Goal: Transaction & Acquisition: Obtain resource

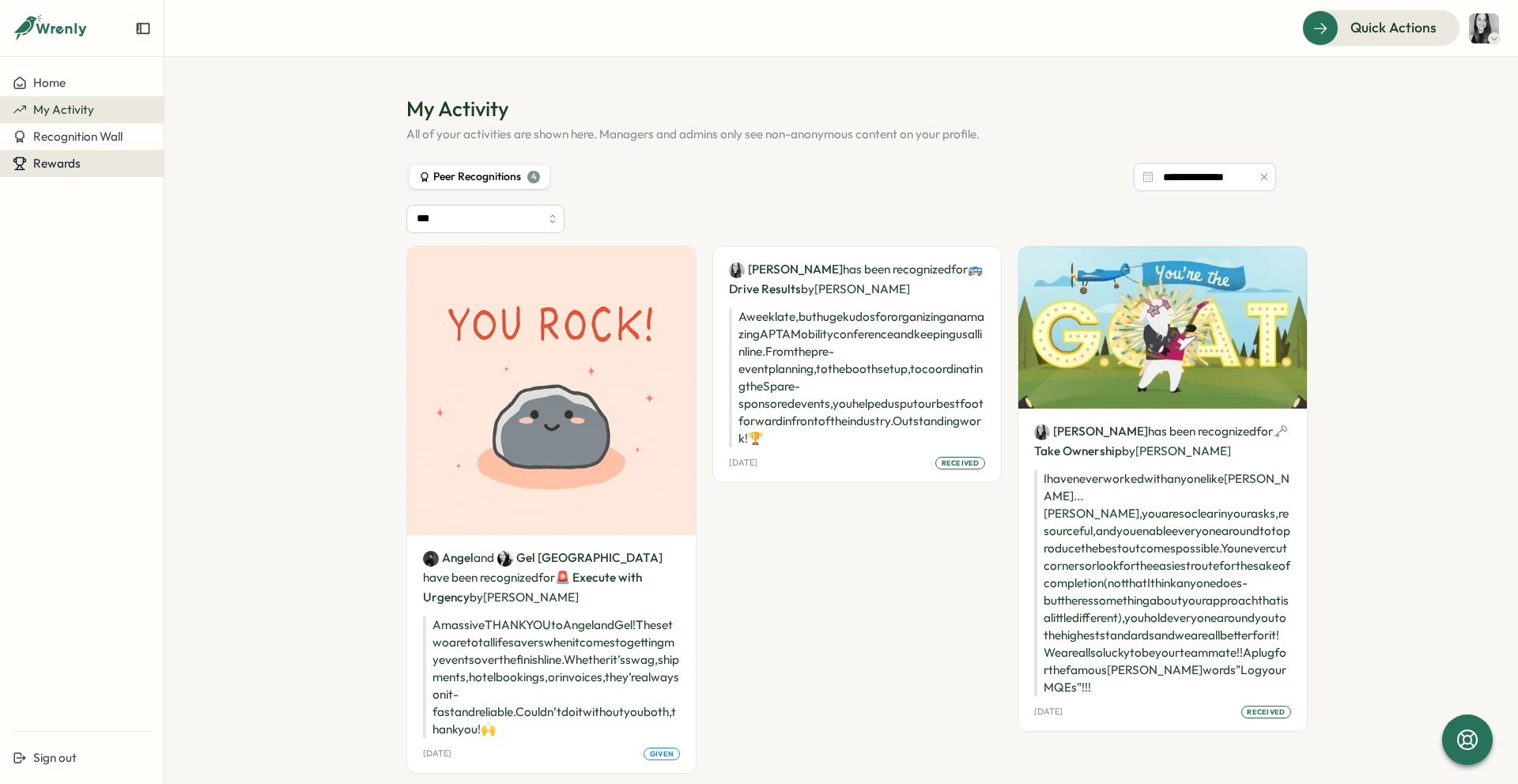
click at [53, 173] on button "Rewards" at bounding box center [81, 164] width 164 height 27
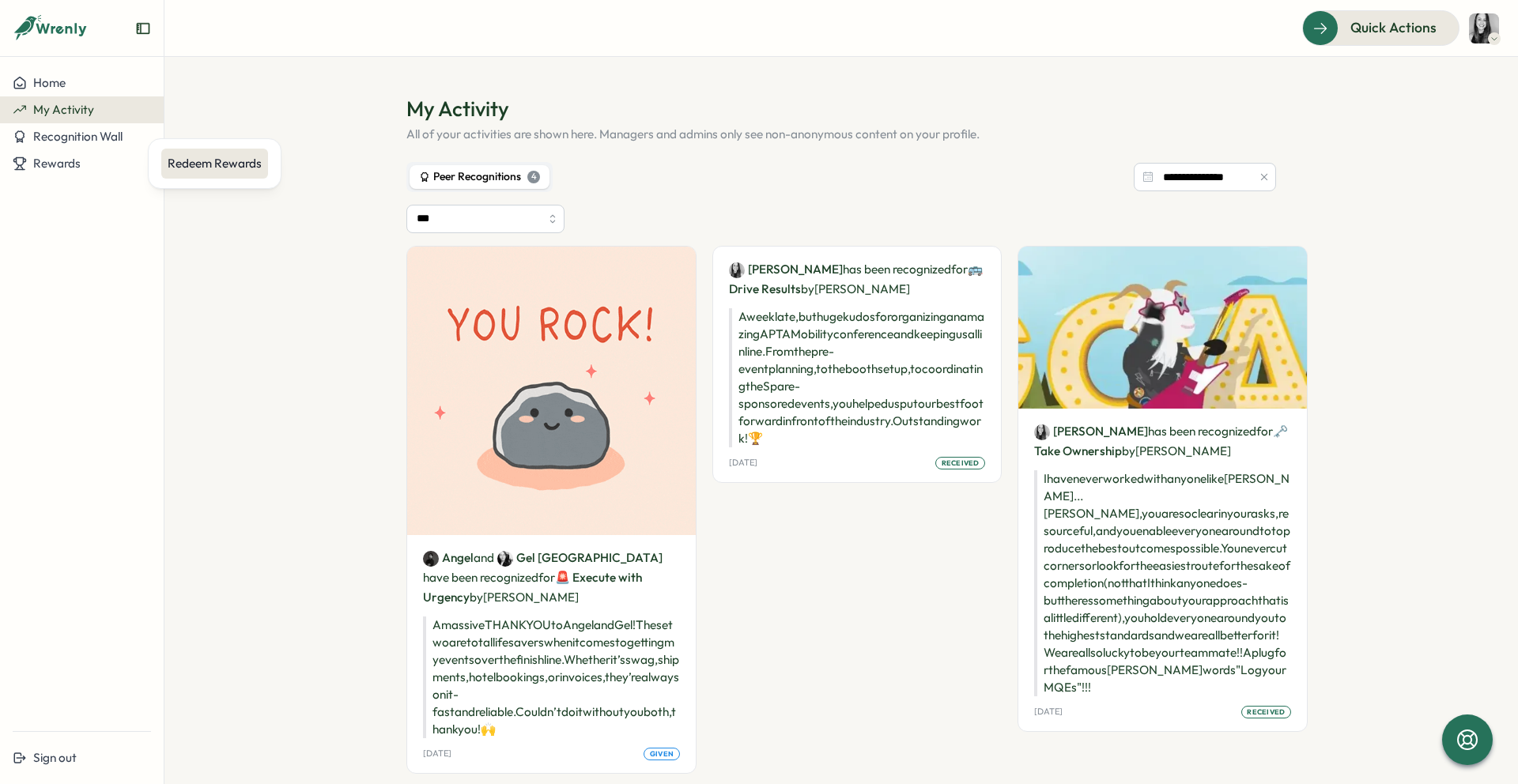
click at [195, 157] on div "Redeem Rewards" at bounding box center [215, 164] width 94 height 18
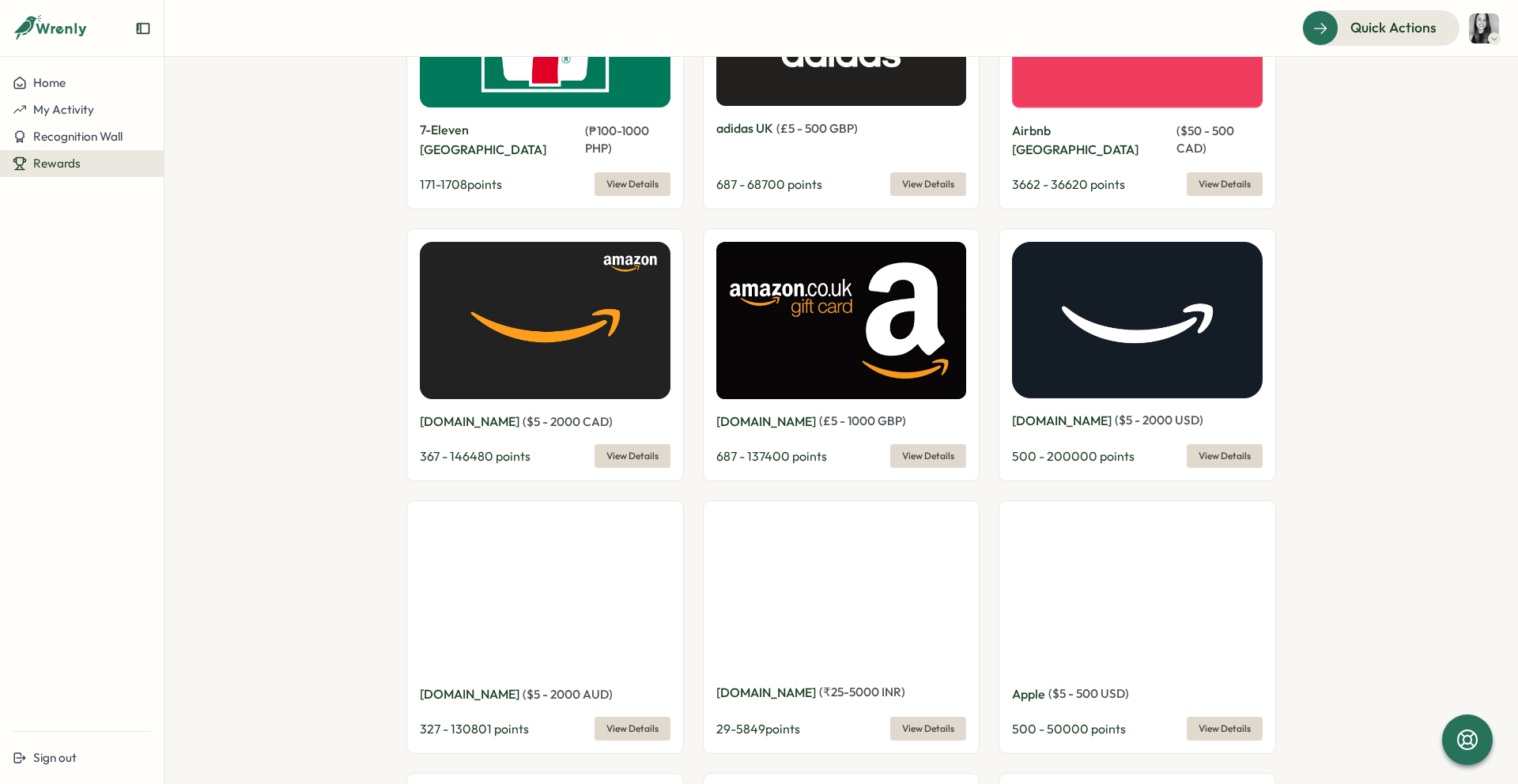
scroll to position [1514, 0]
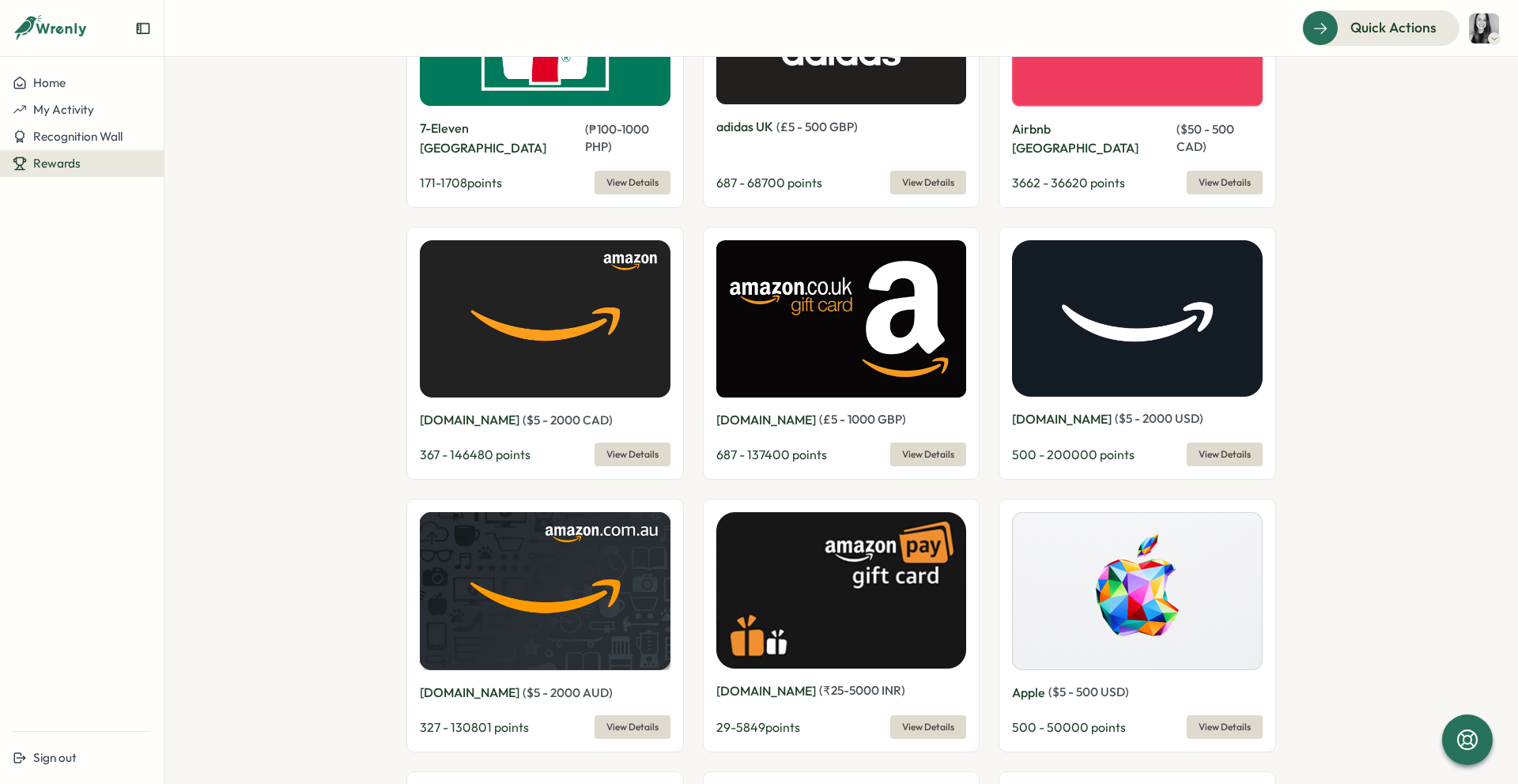
click at [623, 443] on span "View Details" at bounding box center [633, 454] width 53 height 22
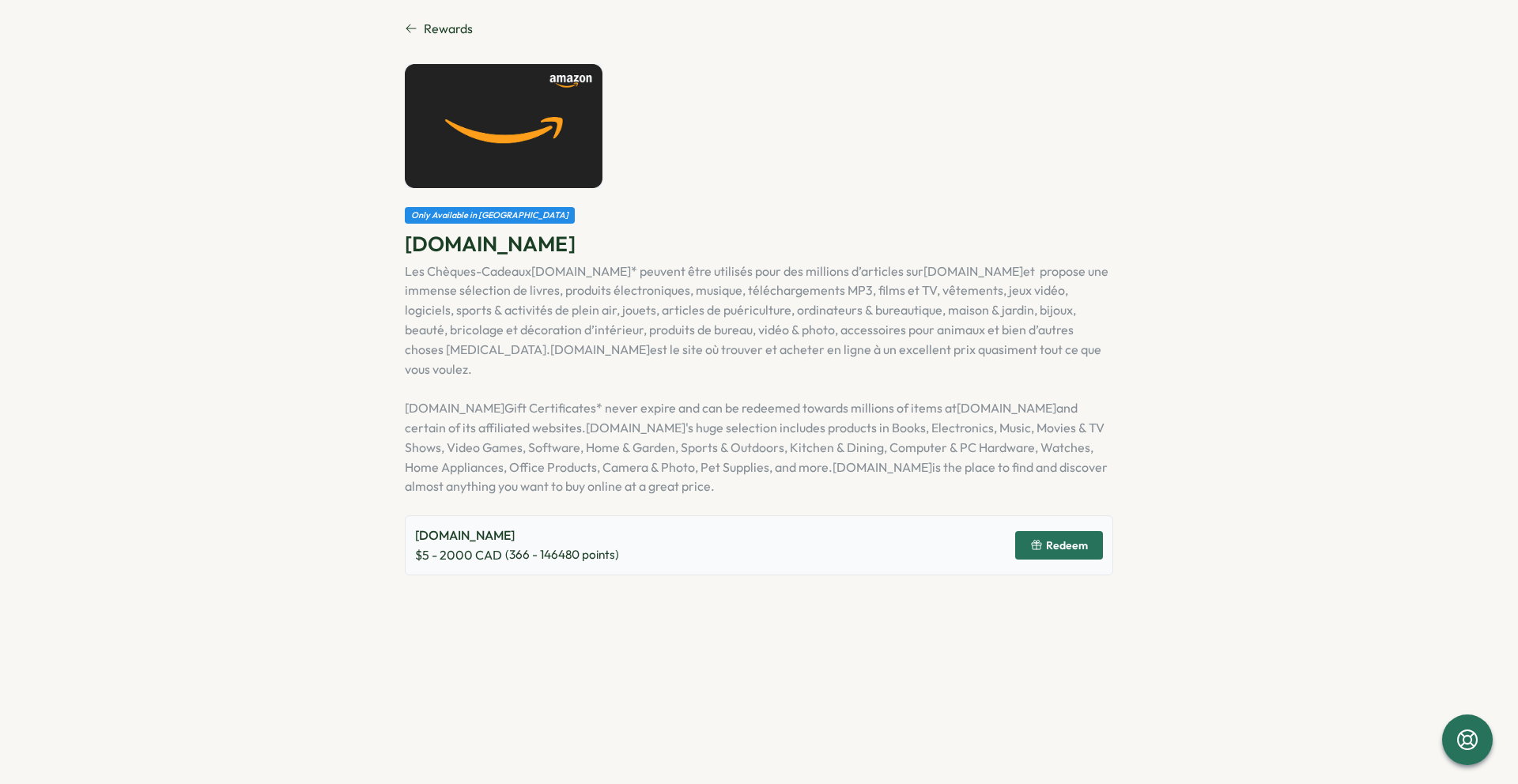
click at [1074, 533] on span "Redeem" at bounding box center [1059, 546] width 58 height 27
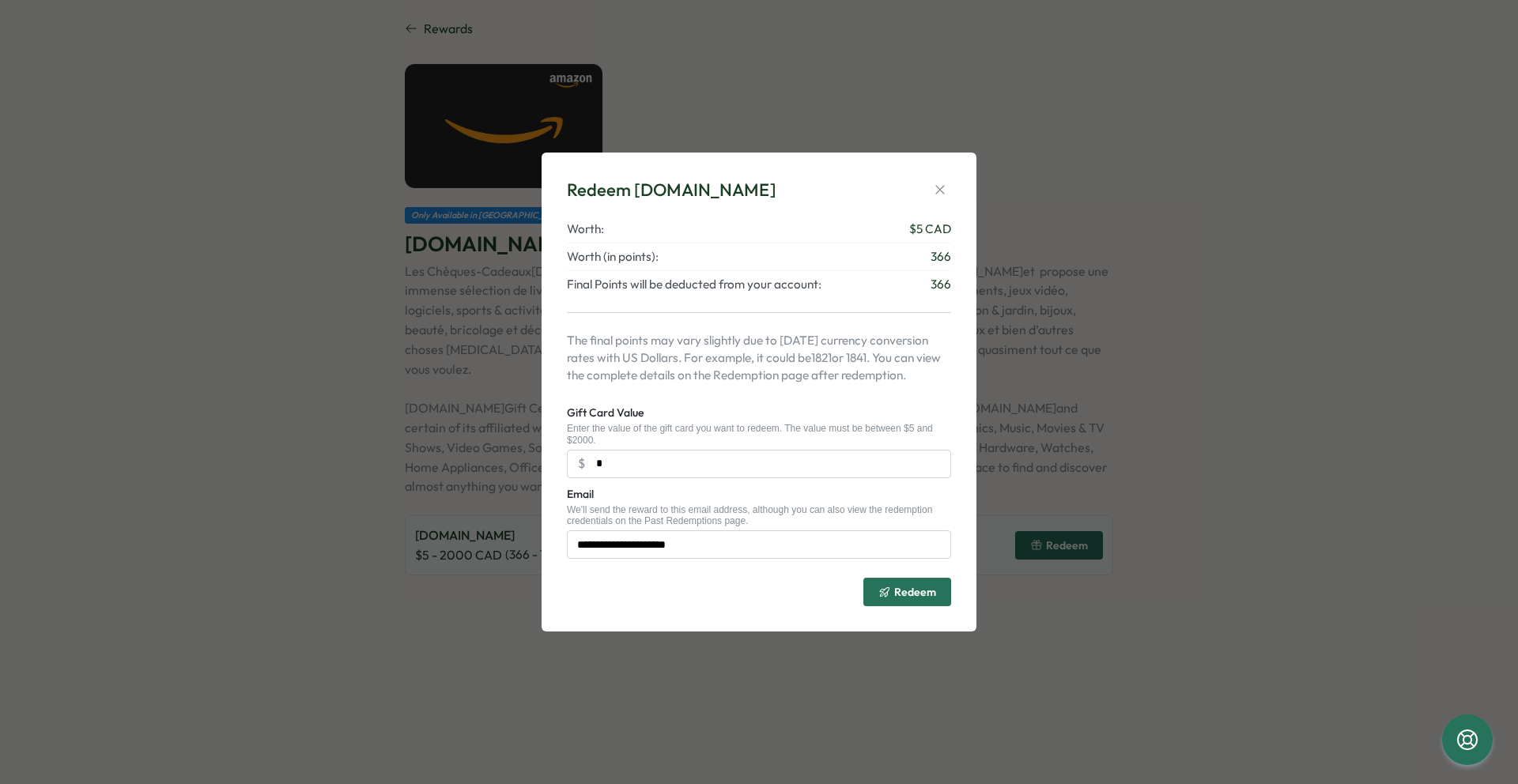
click at [1193, 486] on div "**********" at bounding box center [759, 392] width 1518 height 784
click at [935, 191] on icon "button" at bounding box center [940, 189] width 16 height 16
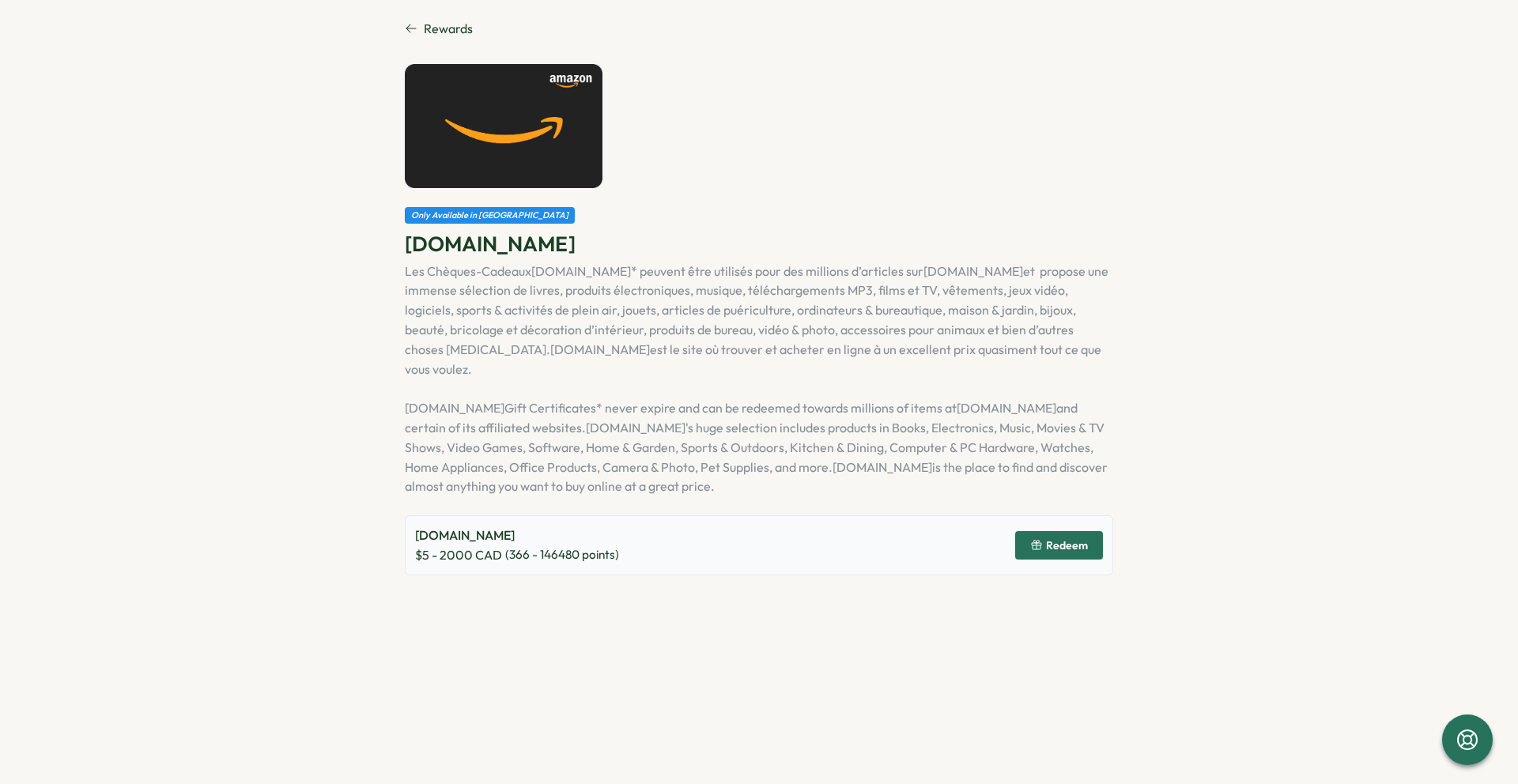
click at [407, 25] on icon at bounding box center [410, 28] width 13 height 13
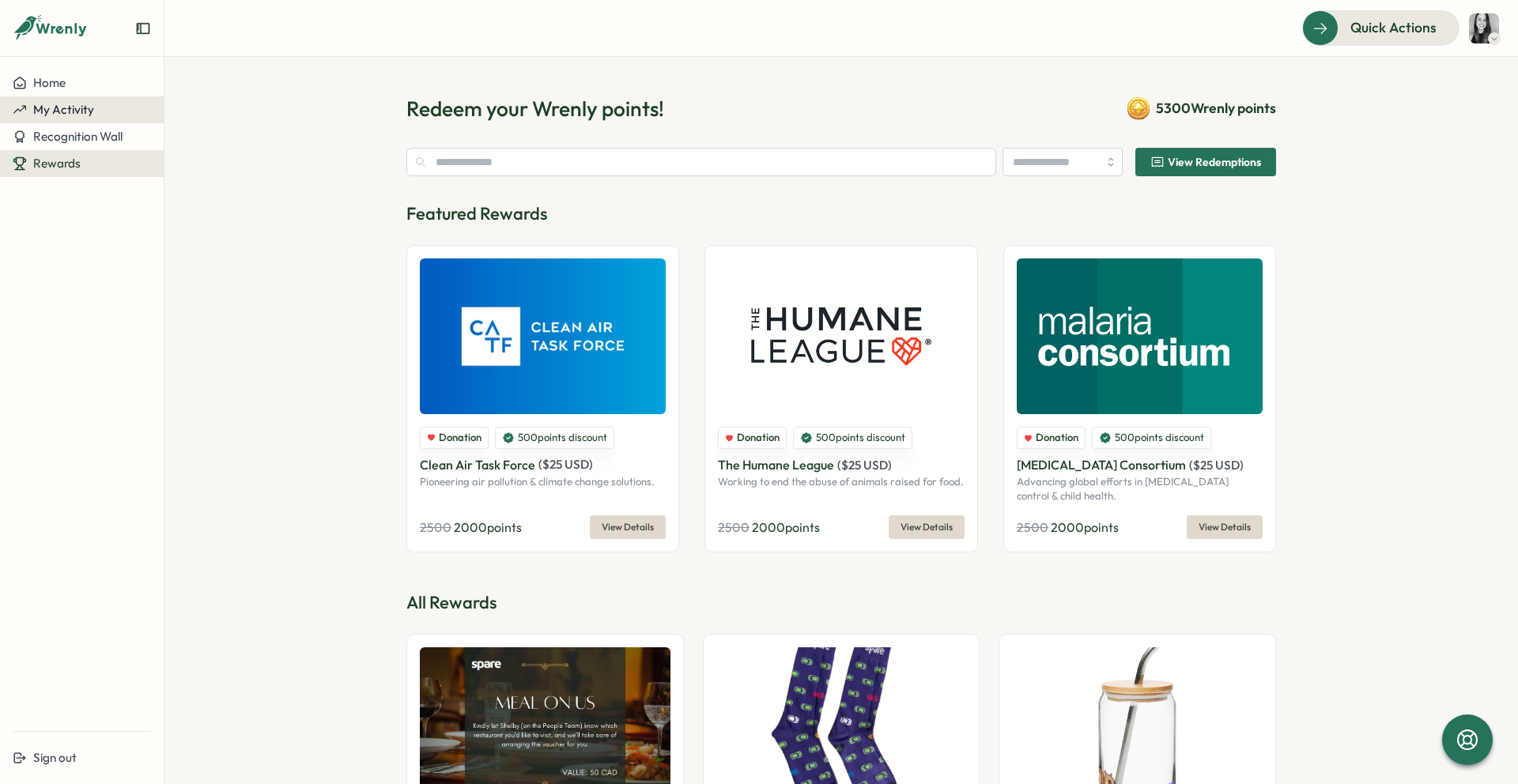
click at [46, 115] on span "My Activity" at bounding box center [64, 109] width 61 height 15
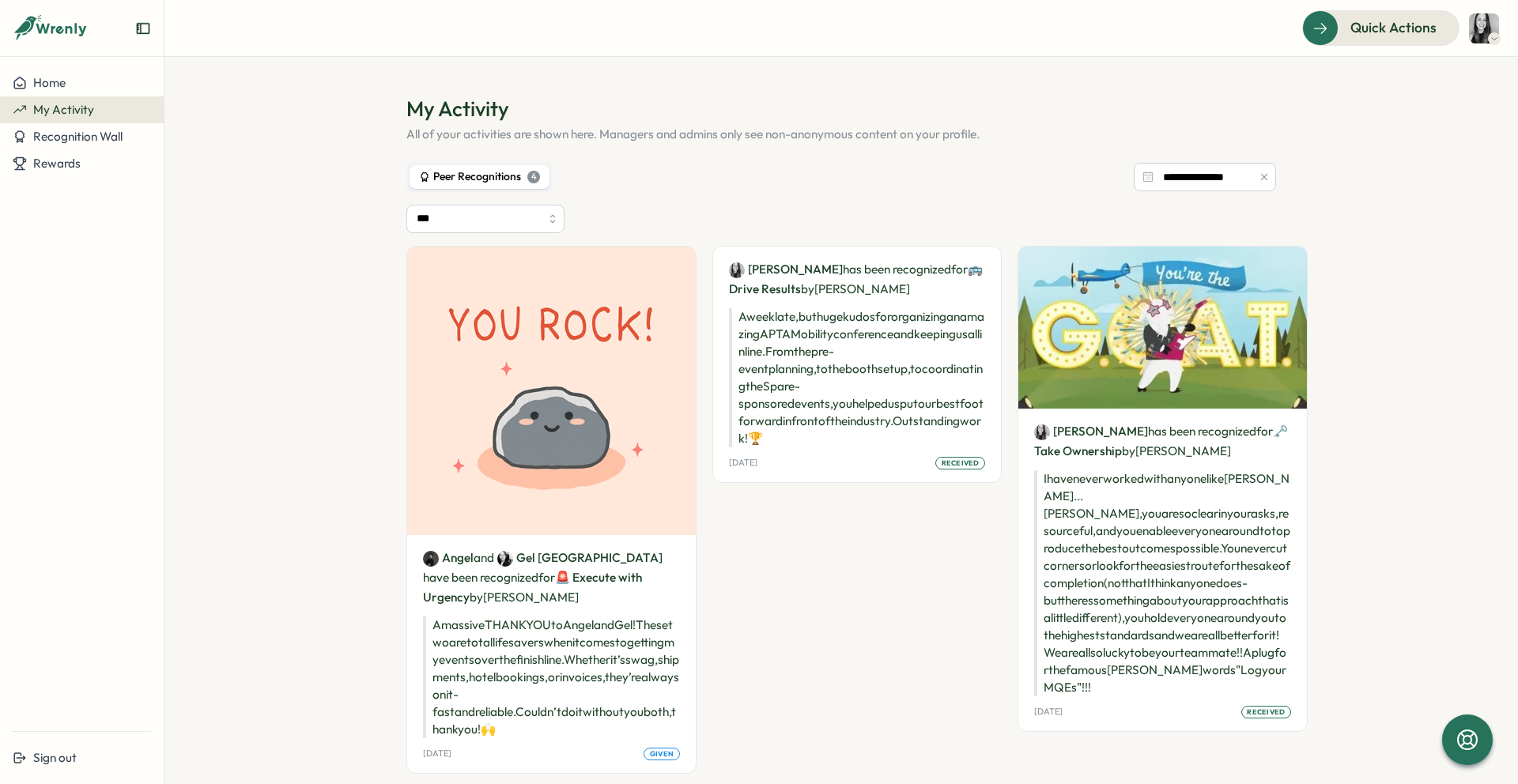
click at [1496, 20] on img at bounding box center [1483, 28] width 30 height 30
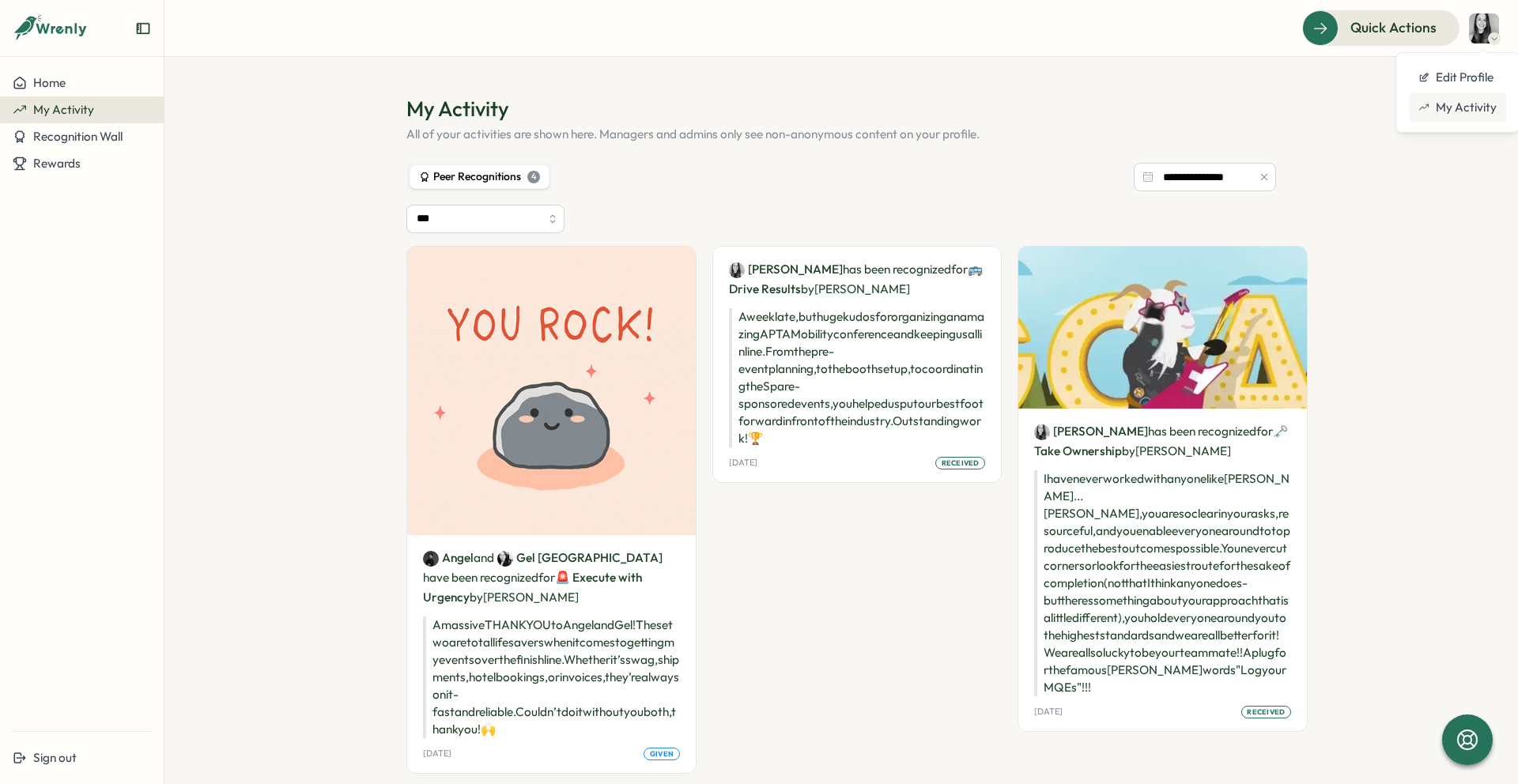
click at [1461, 109] on div "My Activity" at bounding box center [1458, 108] width 78 height 18
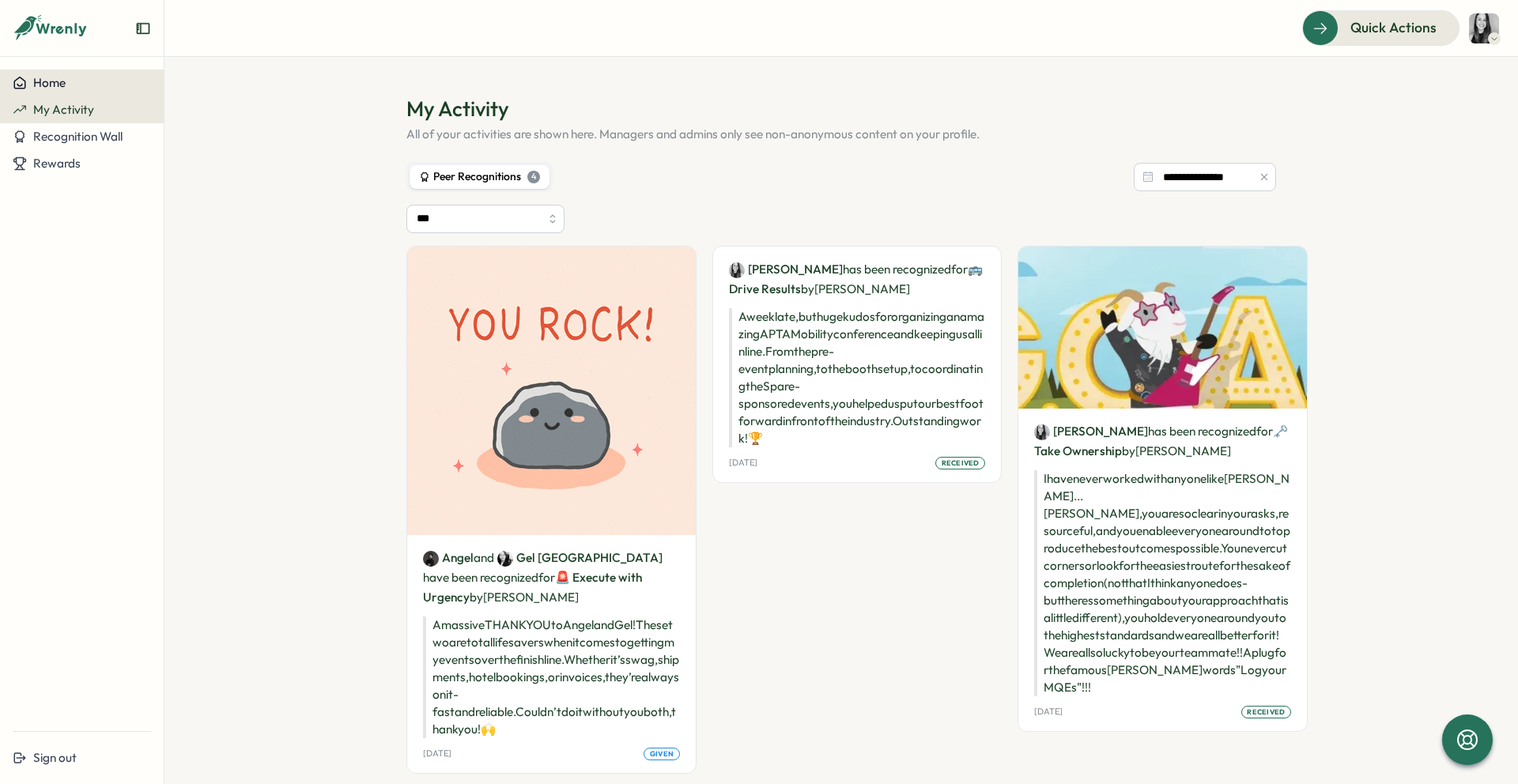
click at [60, 89] on span "Home" at bounding box center [49, 83] width 32 height 15
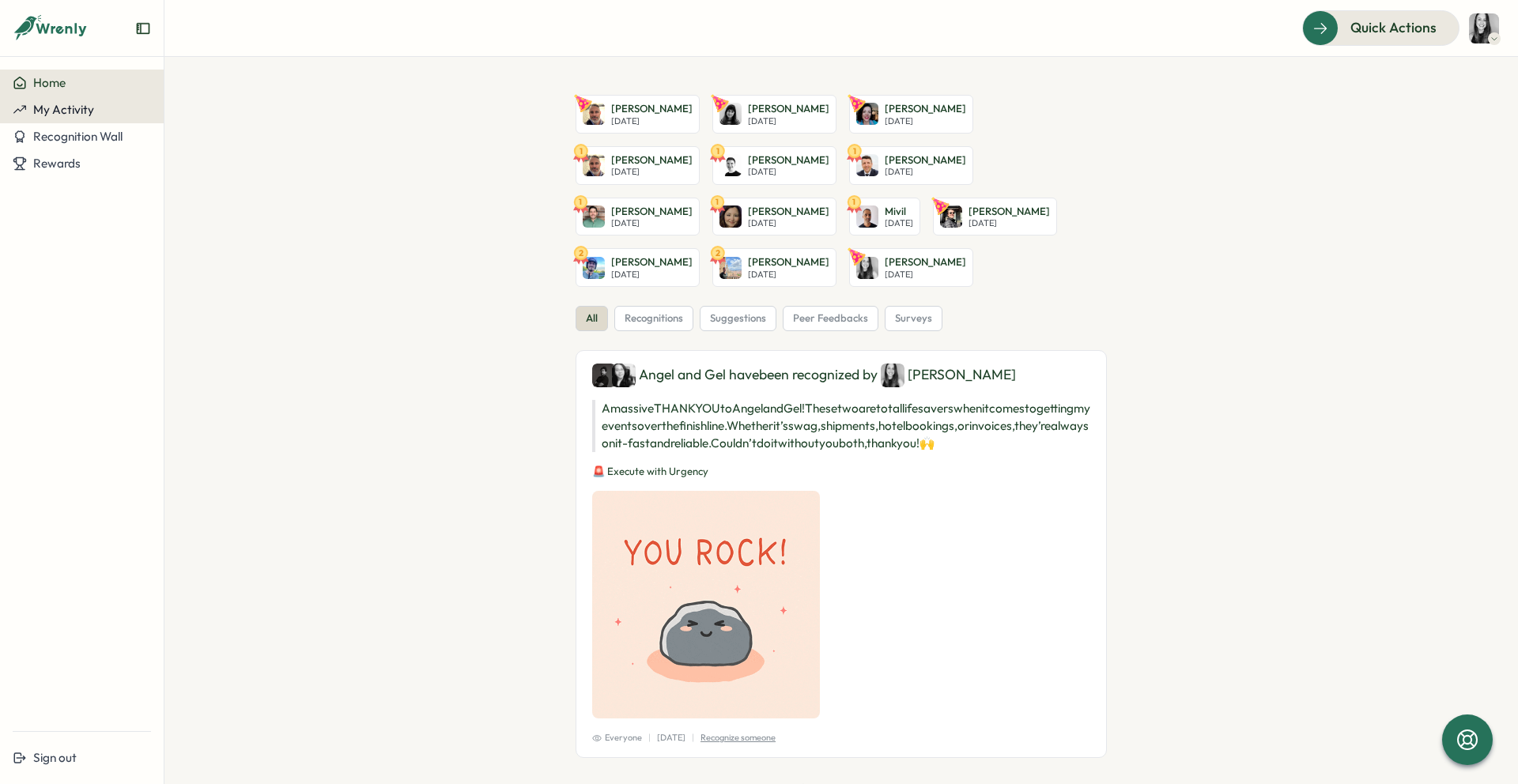
click at [96, 113] on div "My Activity" at bounding box center [81, 109] width 138 height 14
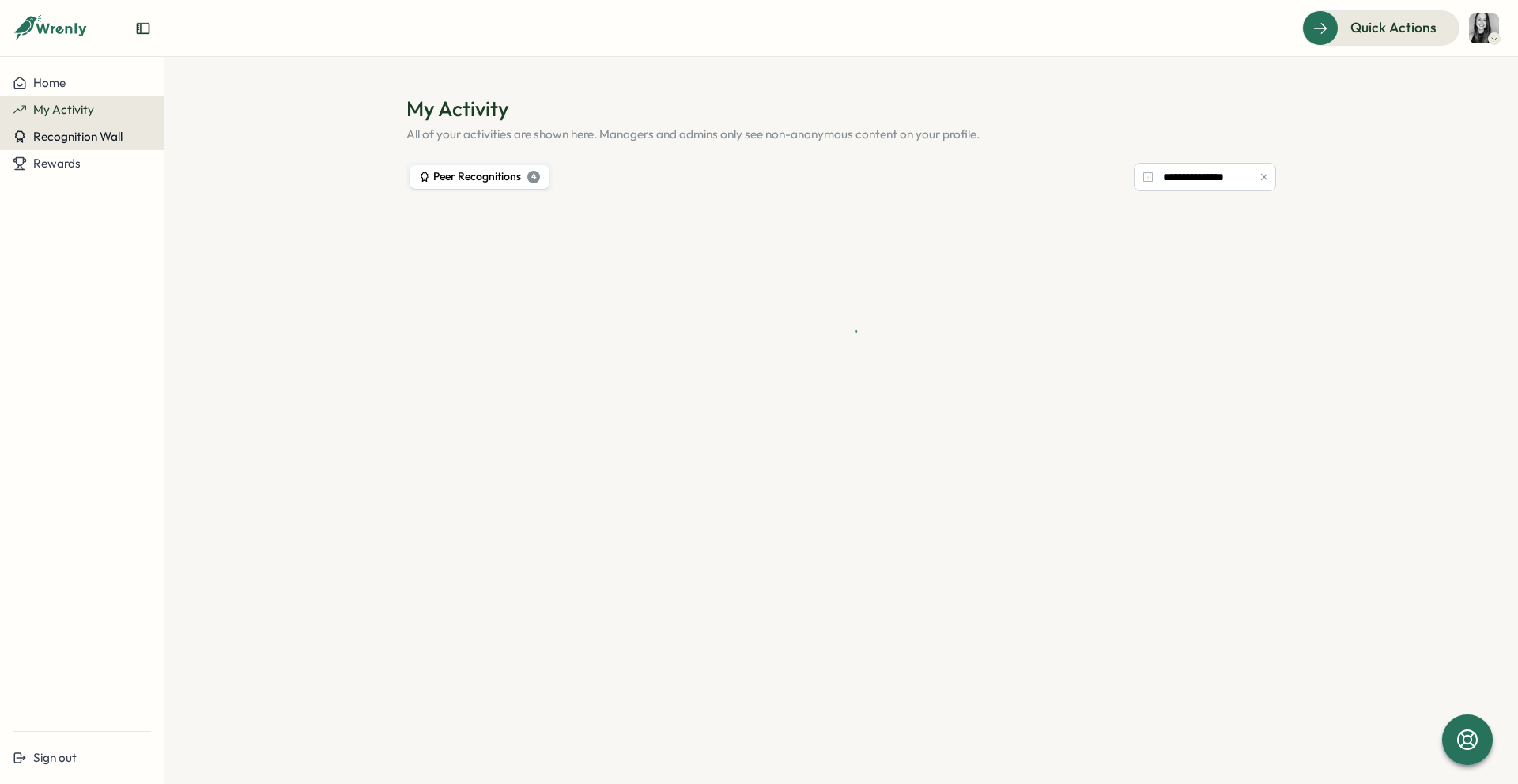
click at [86, 148] on button "Recognition Wall" at bounding box center [81, 136] width 164 height 27
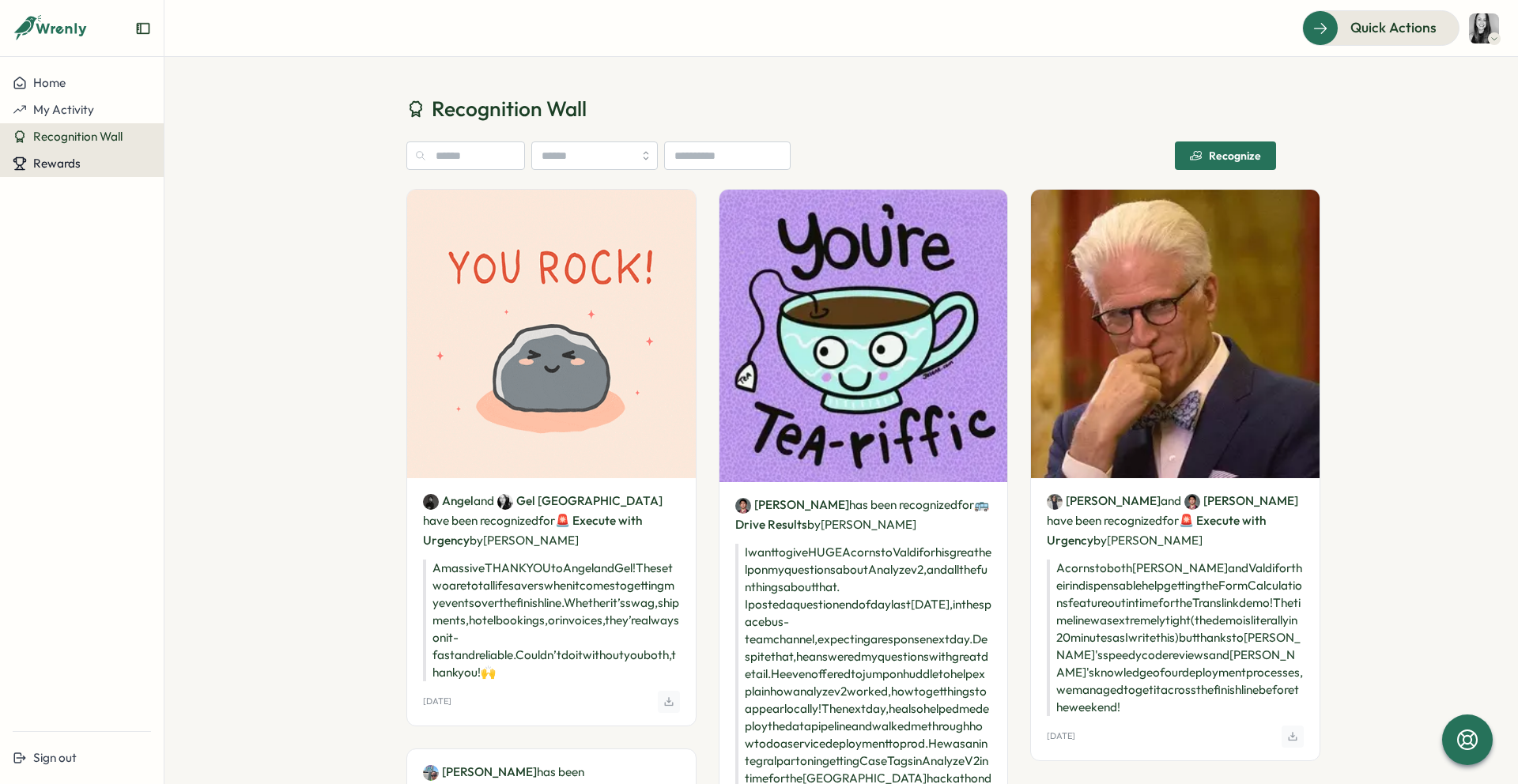
click at [86, 165] on div "Rewards" at bounding box center [81, 164] width 138 height 14
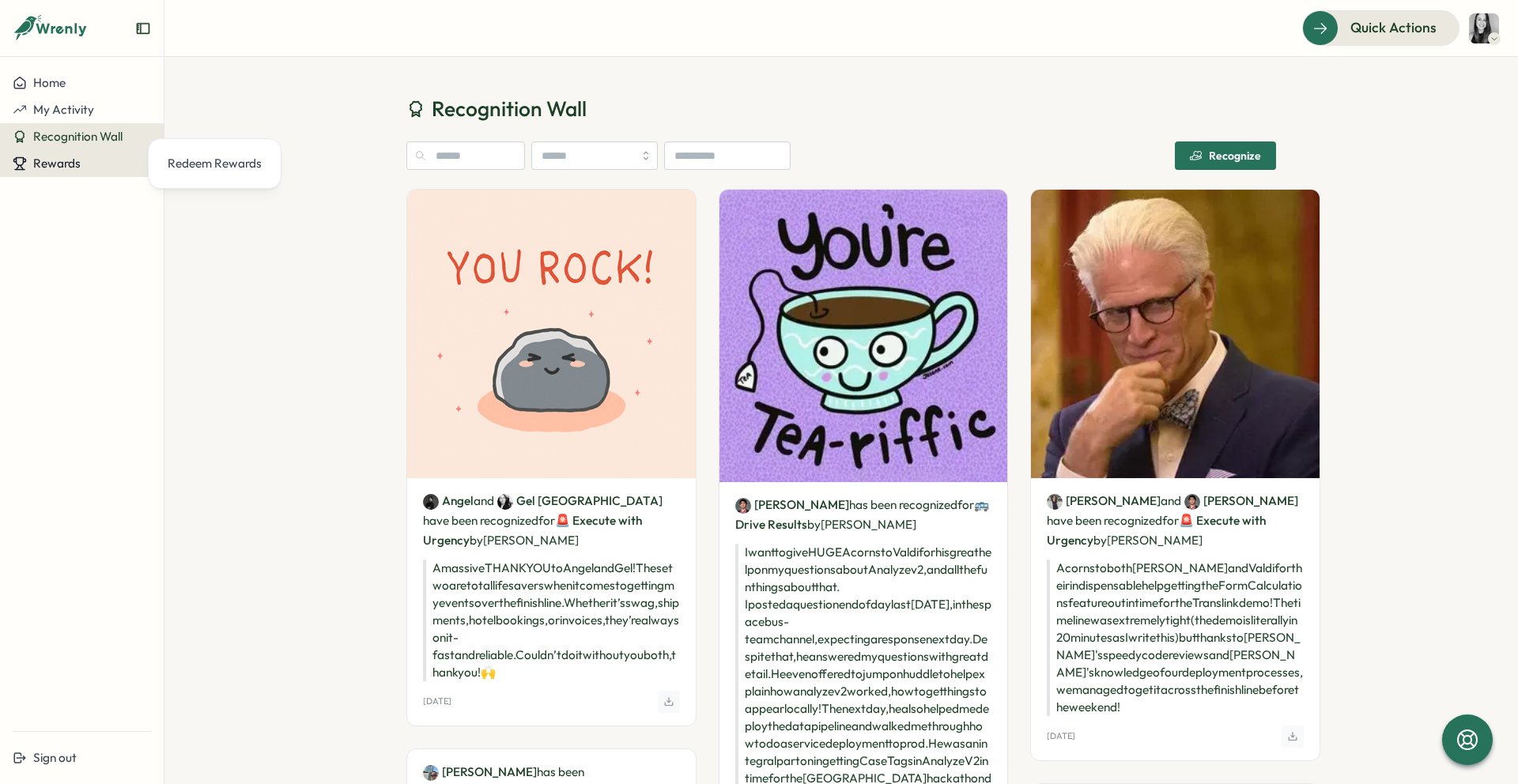
click at [86, 165] on div "Rewards" at bounding box center [81, 164] width 138 height 14
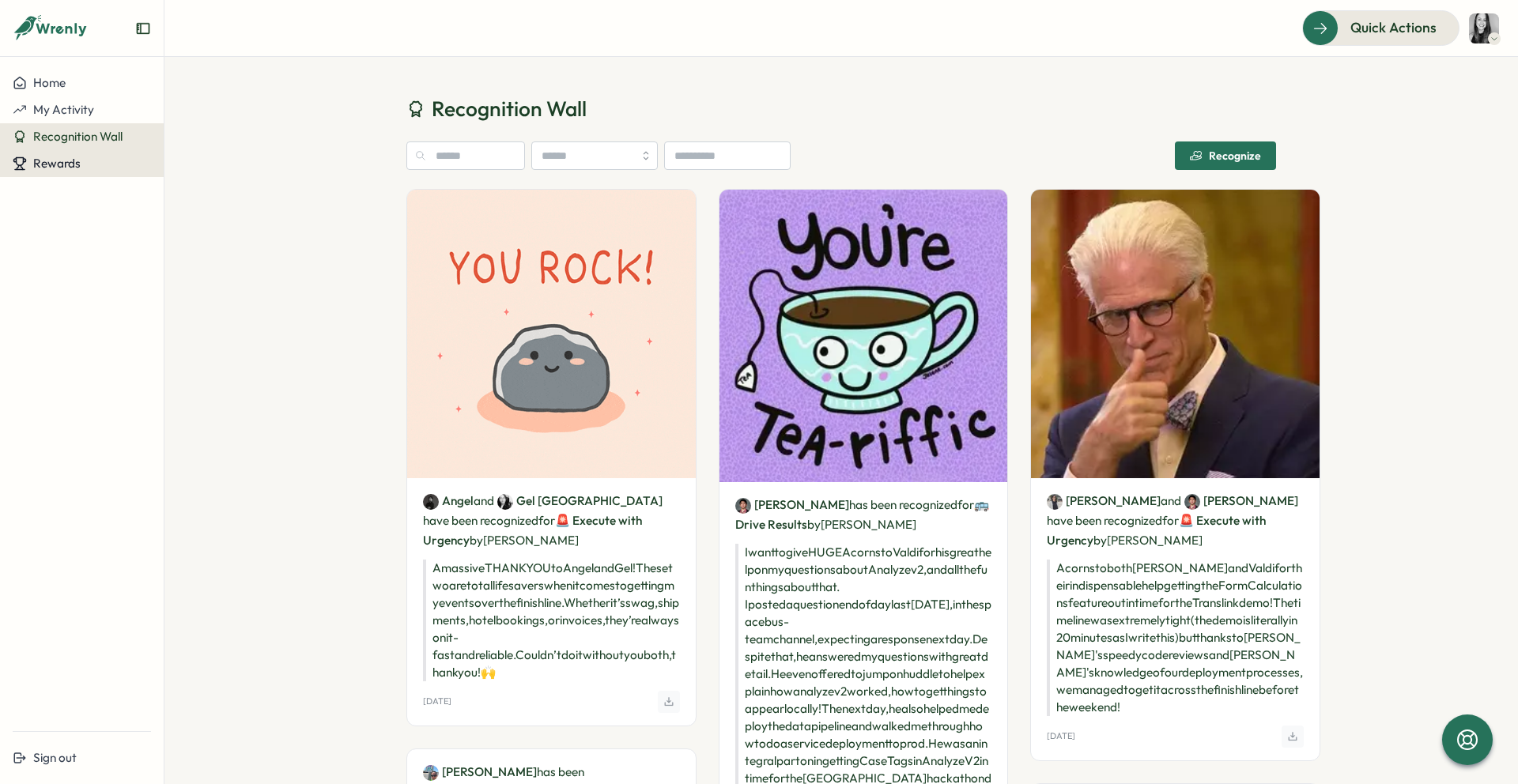
click at [57, 159] on span "Rewards" at bounding box center [57, 164] width 47 height 15
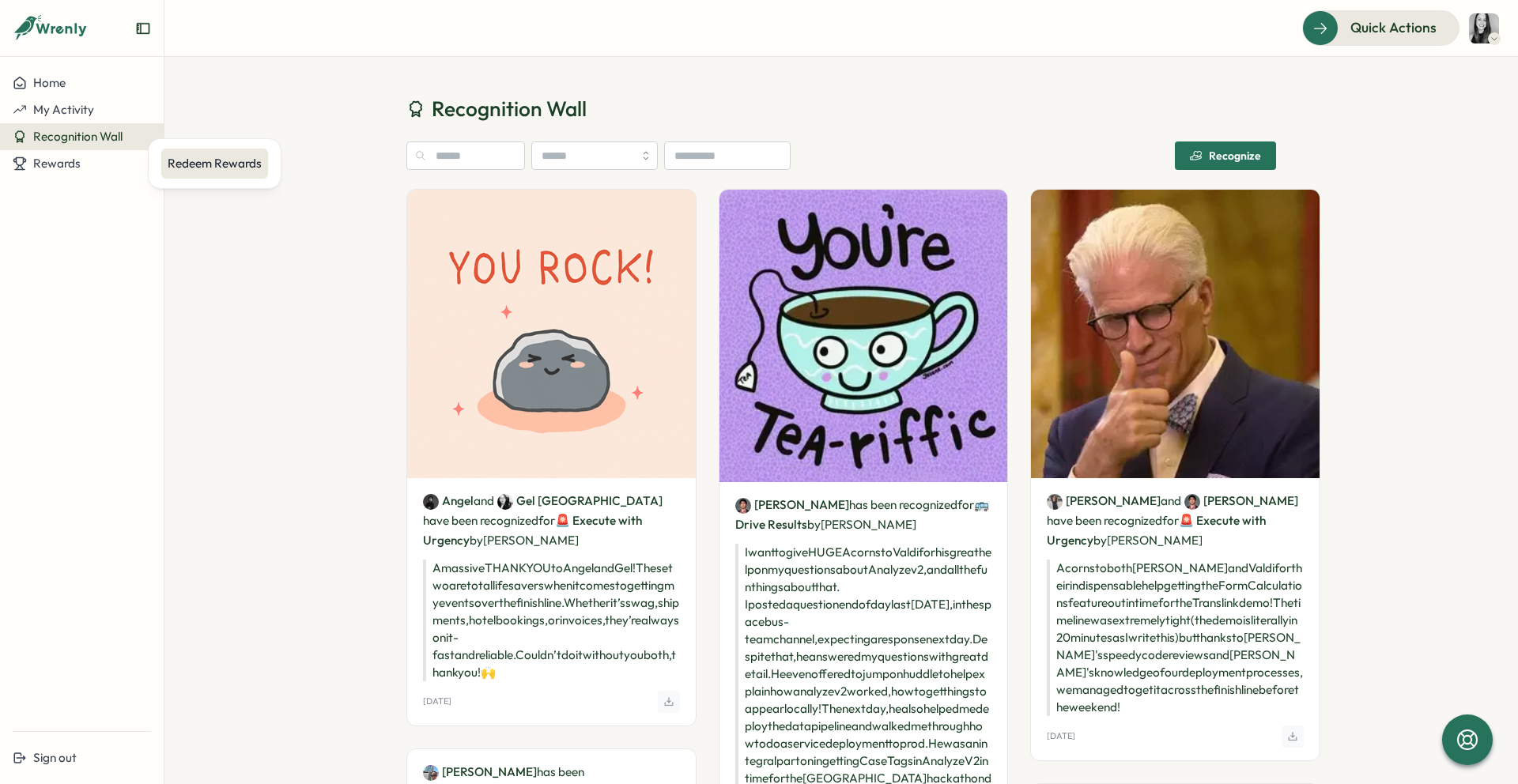
click at [196, 170] on div "Redeem Rewards" at bounding box center [215, 164] width 94 height 18
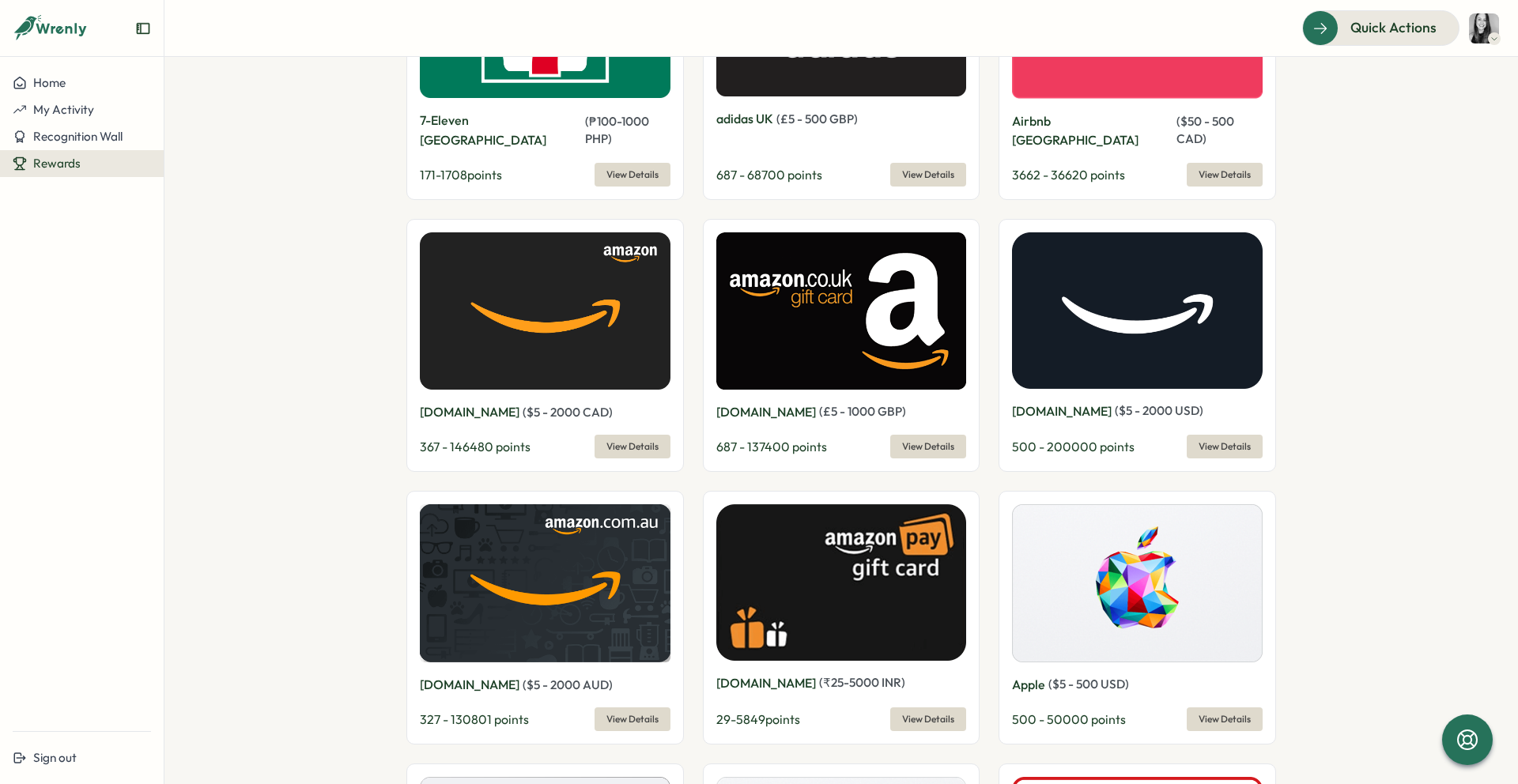
scroll to position [1532, 0]
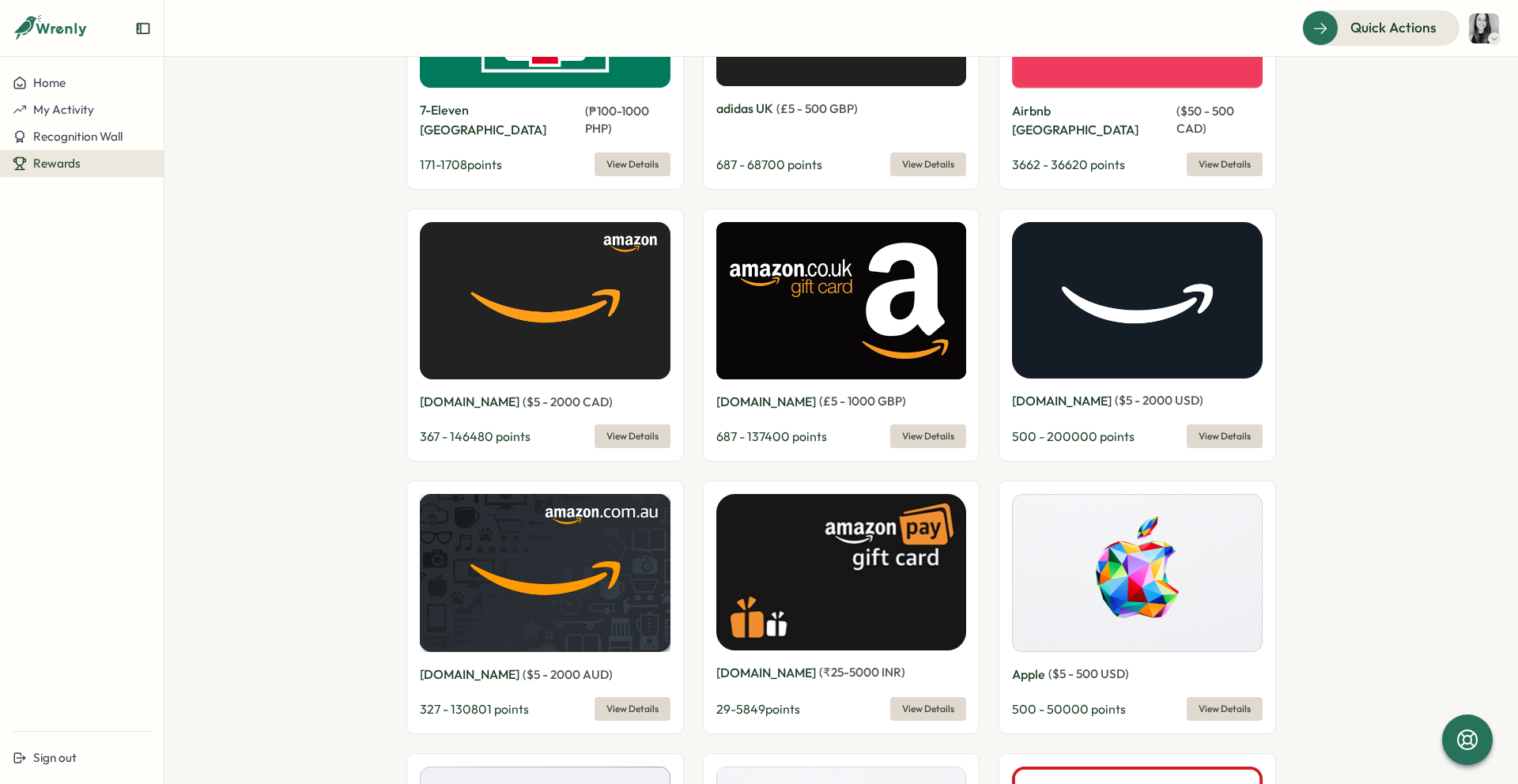
click at [623, 425] on span "View Details" at bounding box center [633, 436] width 53 height 22
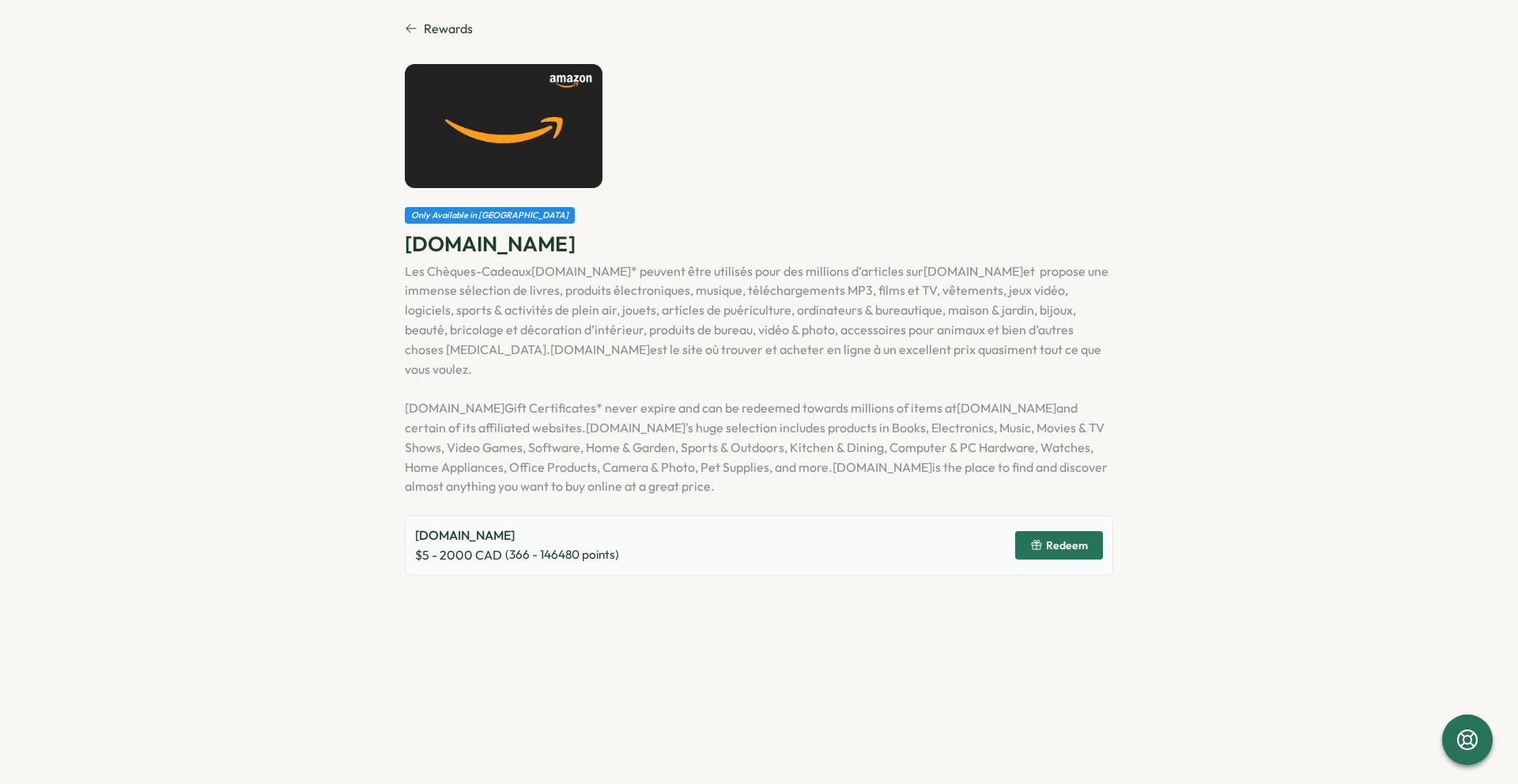
click at [1074, 540] on span "Redeem" at bounding box center [1067, 545] width 42 height 11
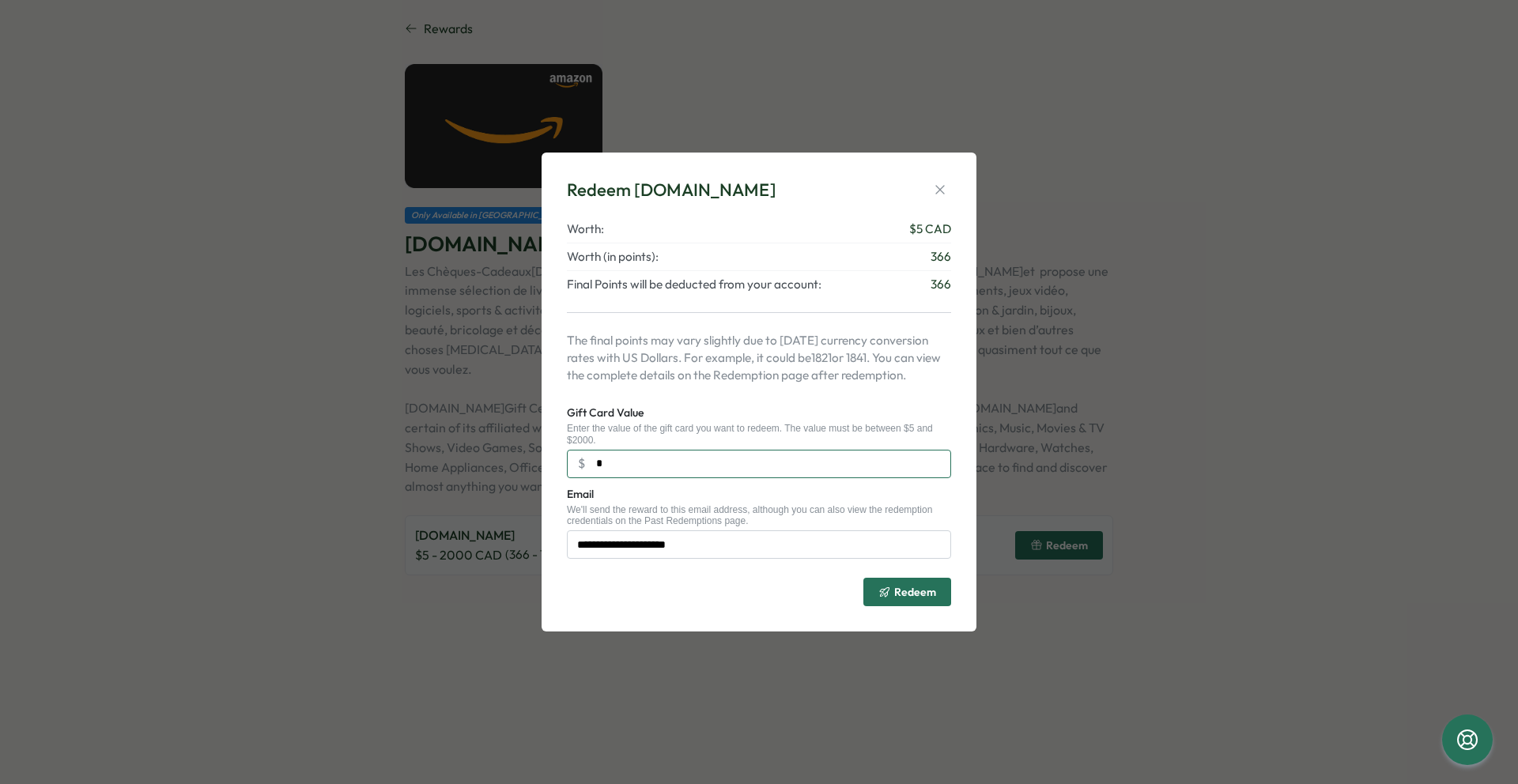
click at [616, 466] on input "*" at bounding box center [759, 464] width 384 height 29
type input "**"
click at [944, 186] on icon "button" at bounding box center [940, 189] width 16 height 16
